Goal: Find specific page/section: Find specific page/section

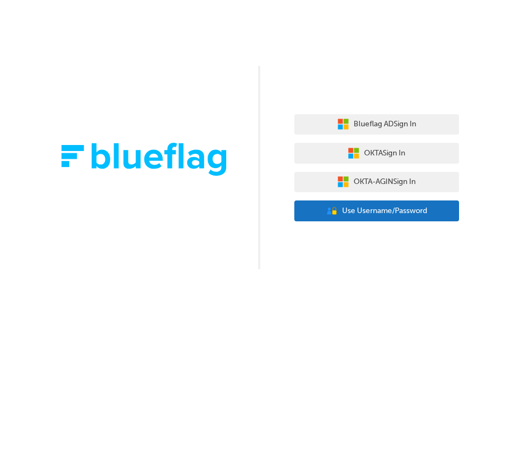
click at [375, 211] on span "Use Username/Password" at bounding box center [384, 211] width 85 height 13
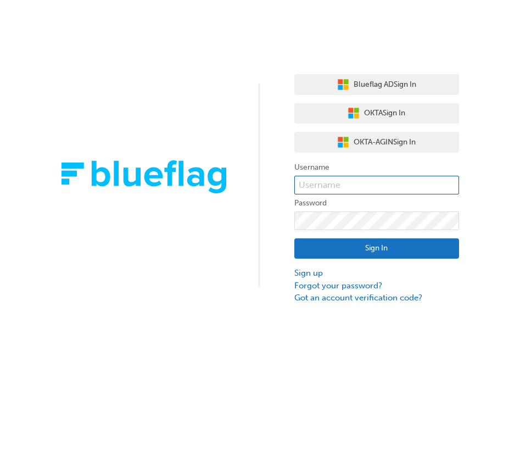
drag, startPoint x: 374, startPoint y: 180, endPoint x: 384, endPoint y: 194, distance: 16.9
click at [374, 181] on input "text" at bounding box center [376, 185] width 165 height 19
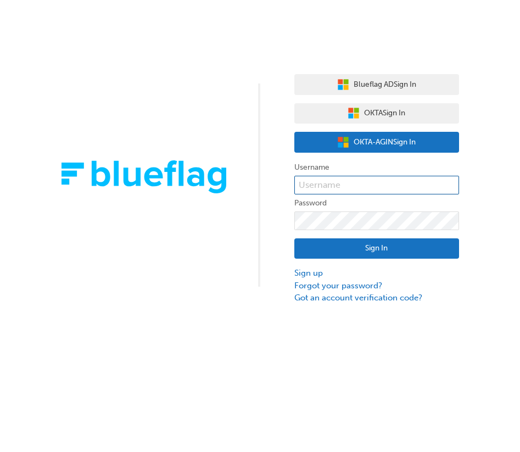
type input "bf.david.ramirez"
click button "Sign In" at bounding box center [376, 248] width 165 height 21
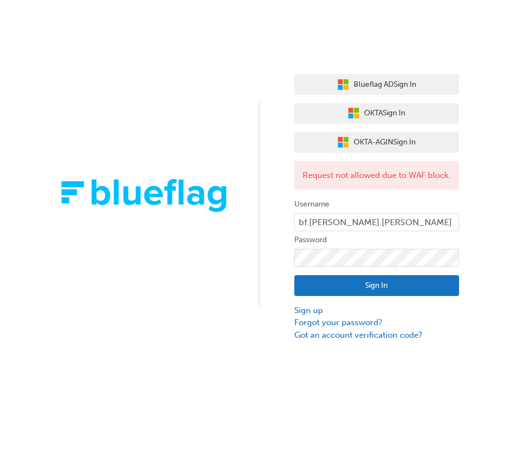
click at [374, 180] on div "Request not allowed due to WAF block." at bounding box center [376, 175] width 165 height 29
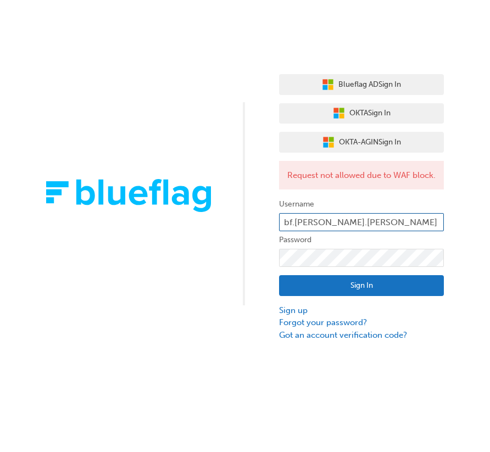
click at [381, 231] on input "bf.david.ramirez" at bounding box center [361, 222] width 165 height 19
click at [240, 272] on div "Blueflag AD Sign In OKTA Sign In OKTA-AGIN Sign In Request not allowed due to W…" at bounding box center [245, 170] width 490 height 341
click at [350, 296] on button "Sign In" at bounding box center [361, 285] width 165 height 21
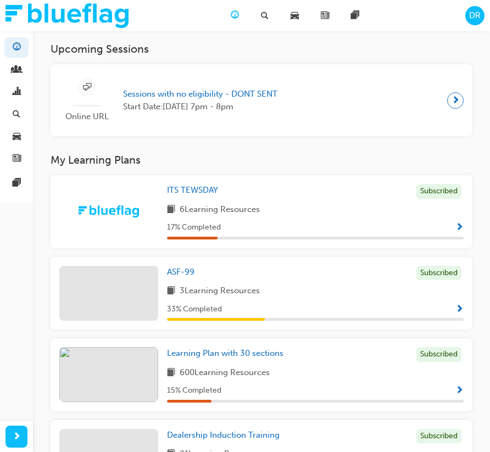
scroll to position [234, 0]
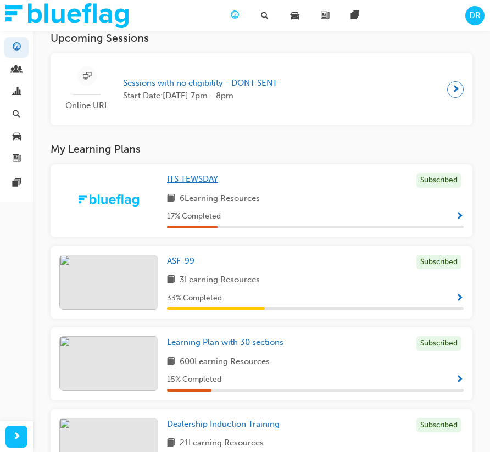
click at [207, 182] on span "ITS TEWSDAY" at bounding box center [192, 179] width 51 height 10
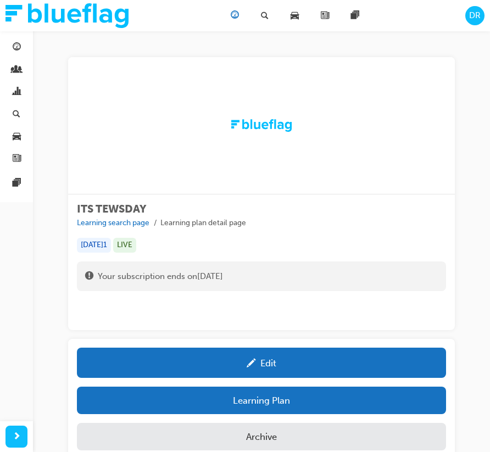
click at [232, 16] on span "guage-icon" at bounding box center [235, 16] width 8 height 14
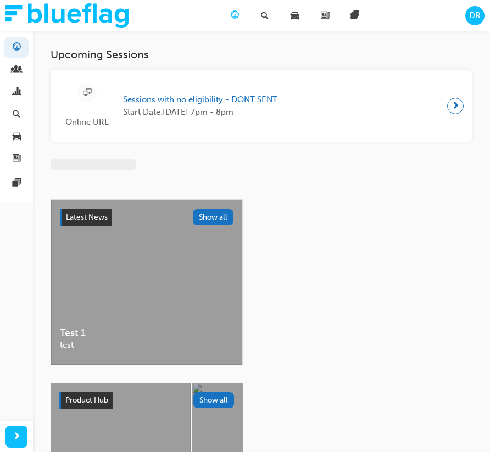
click at [186, 104] on span "Sessions with no eligibility - DONT SENT" at bounding box center [200, 99] width 154 height 13
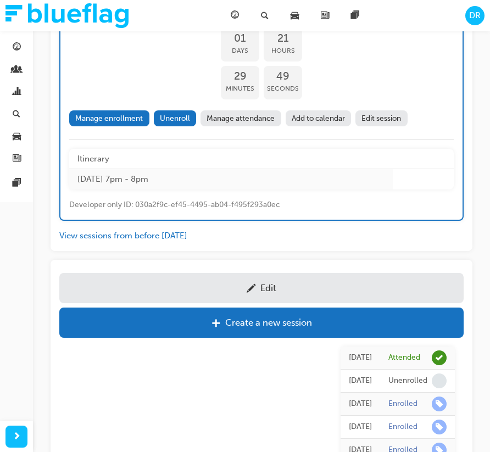
scroll to position [433, 0]
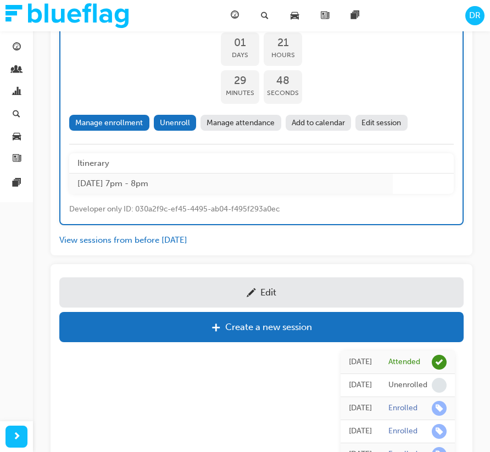
click at [226, 121] on link "Manage attendance" at bounding box center [241, 123] width 81 height 16
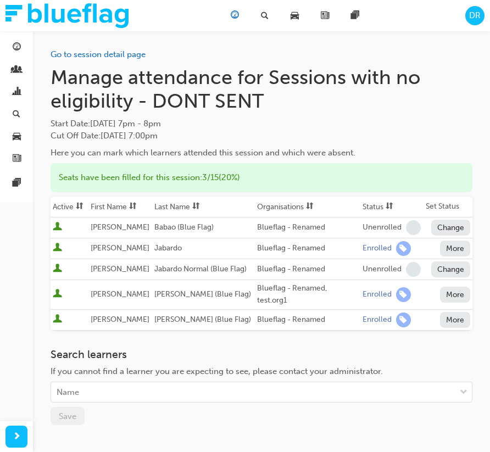
click at [241, 15] on div "Dashboard" at bounding box center [237, 15] width 30 height 23
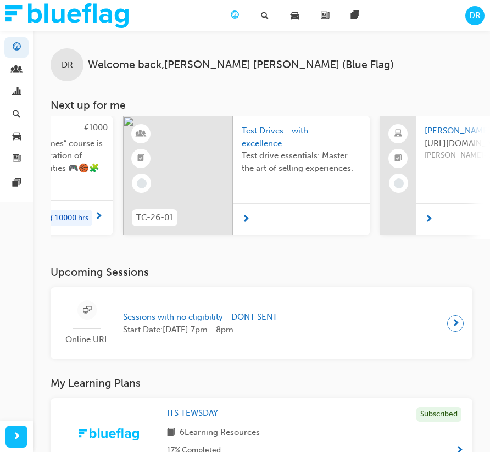
scroll to position [0, 198]
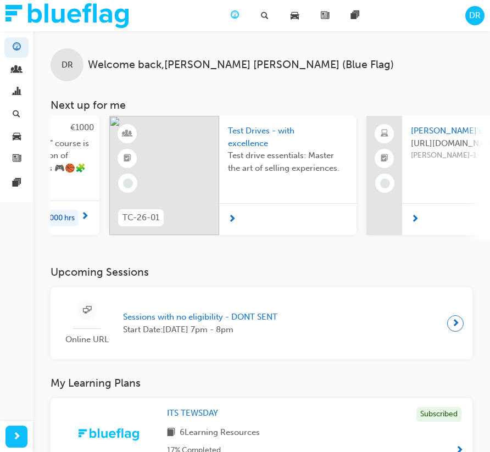
click at [254, 147] on span "Test Drives - with excellence" at bounding box center [288, 137] width 120 height 25
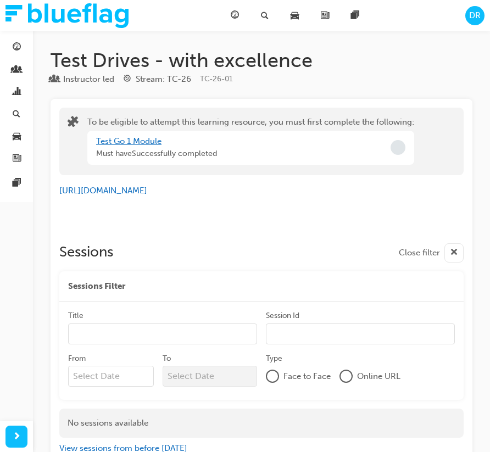
click at [146, 137] on link "Test Go 1 Module" at bounding box center [128, 141] width 65 height 10
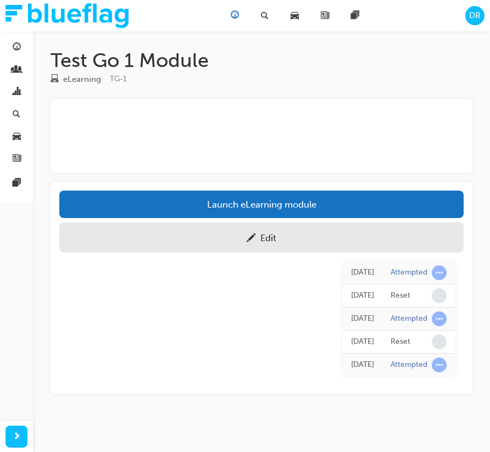
click at [243, 16] on div "Dashboard" at bounding box center [237, 15] width 30 height 23
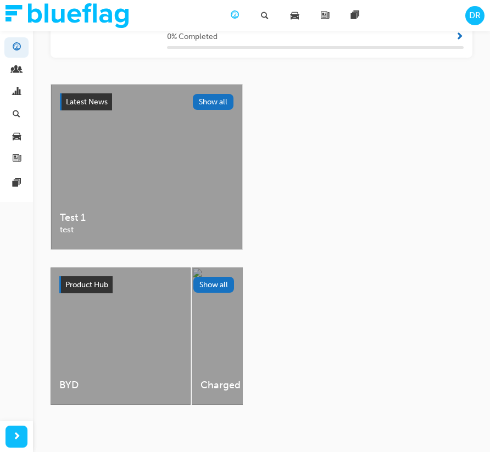
scroll to position [1727, 0]
click at [198, 282] on button "Show all" at bounding box center [213, 285] width 41 height 16
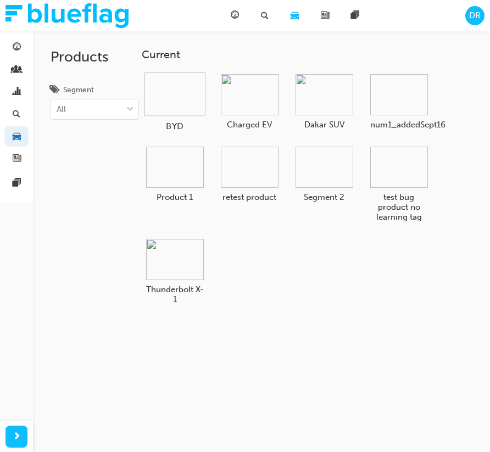
click at [195, 91] on img at bounding box center [174, 95] width 61 height 44
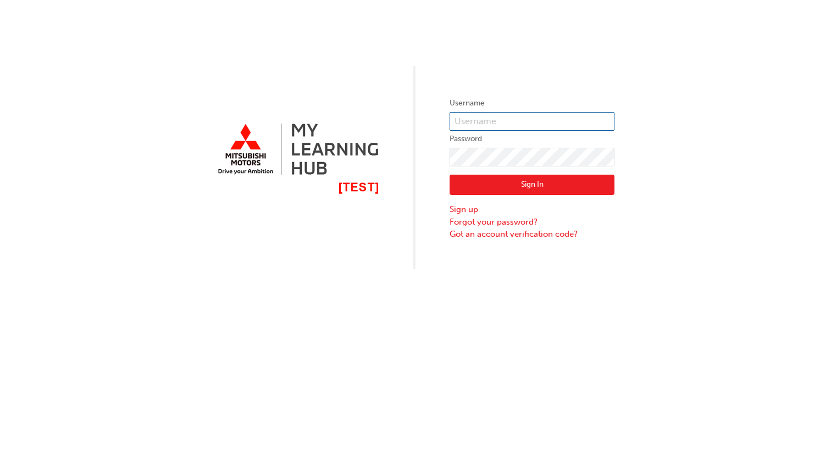
click at [548, 114] on input "text" at bounding box center [531, 121] width 165 height 19
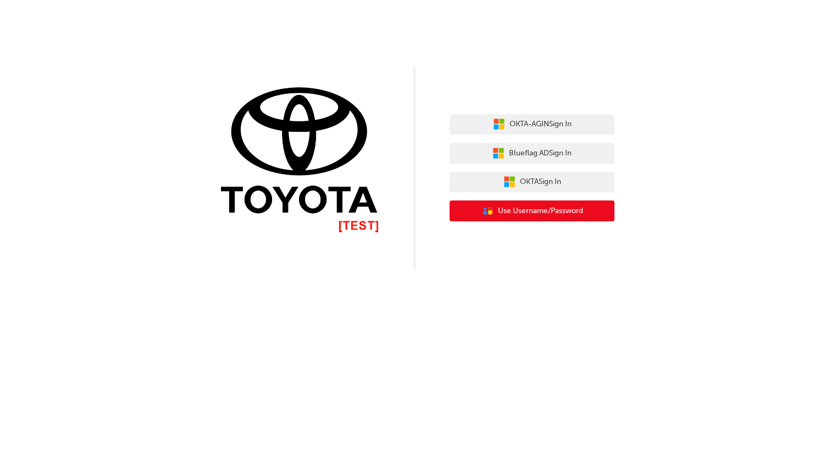
click at [495, 214] on button "User Authentication Icon - Blue Person, Gold Lock Use Username/Password" at bounding box center [531, 211] width 165 height 21
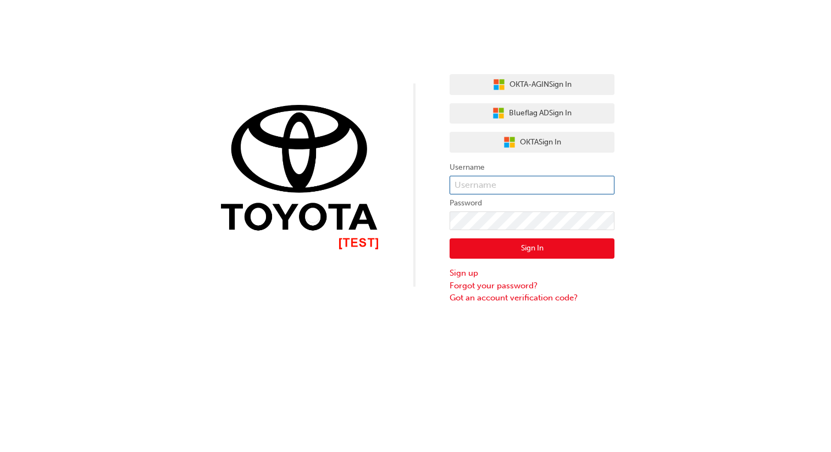
click at [497, 181] on input "text" at bounding box center [531, 185] width 165 height 19
type input "bf.david.ramirez"
click at [550, 251] on button "Sign In" at bounding box center [531, 248] width 165 height 21
